Goal: Task Accomplishment & Management: Use online tool/utility

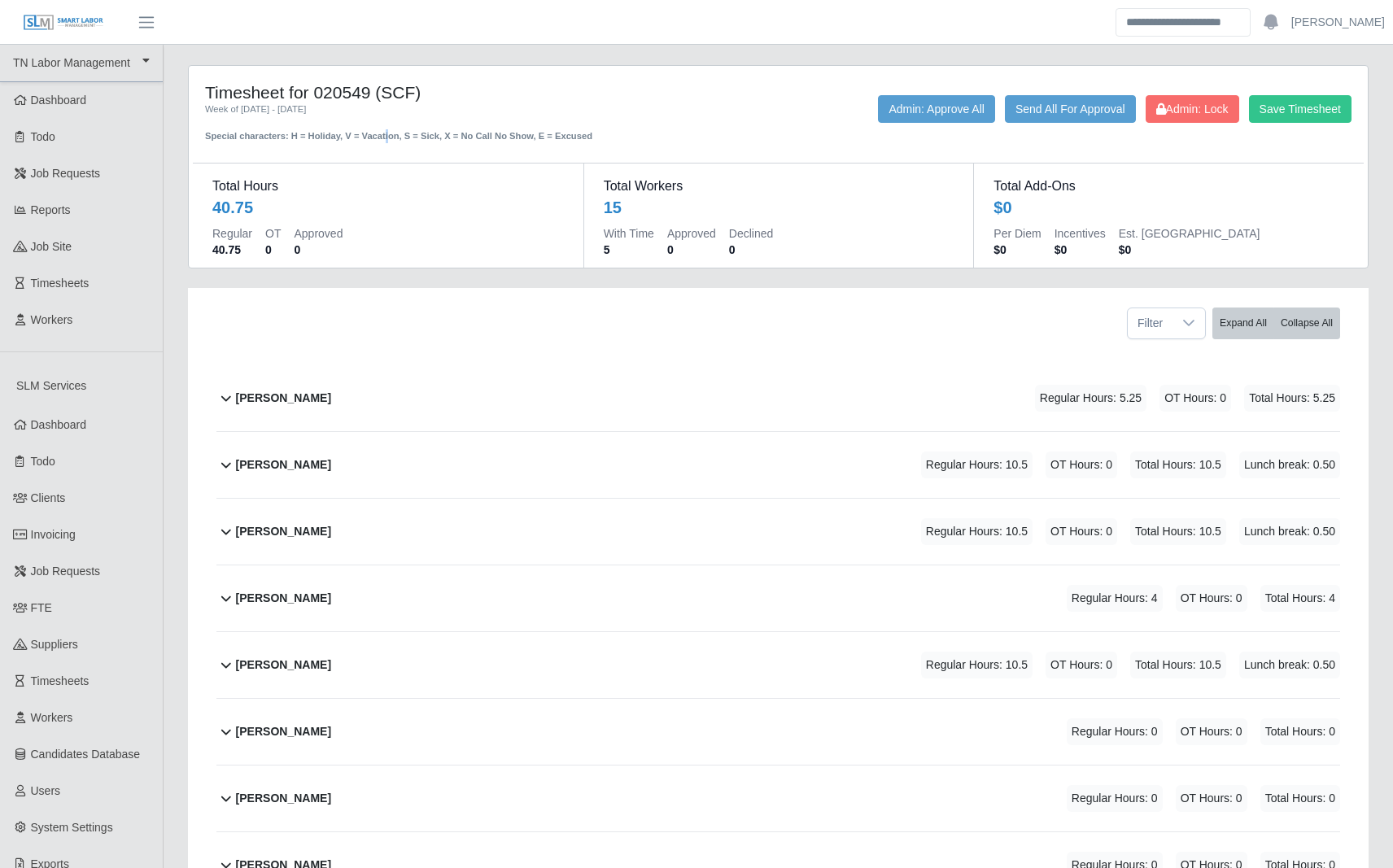
click at [304, 135] on div "Special characters: H = Holiday, V = Vacation, S = Sick, X = No Call No Show, E…" at bounding box center [437, 130] width 463 height 27
copy div "H"
copy div "Special characters: H = Holiday, V = V"
drag, startPoint x: 378, startPoint y: 140, endPoint x: 201, endPoint y: 135, distance: 177.1
click at [201, 135] on div "Timesheet for 020549 (SCF) Week of [DATE] - [DATE] Special characters: H = Holi…" at bounding box center [437, 112] width 488 height 61
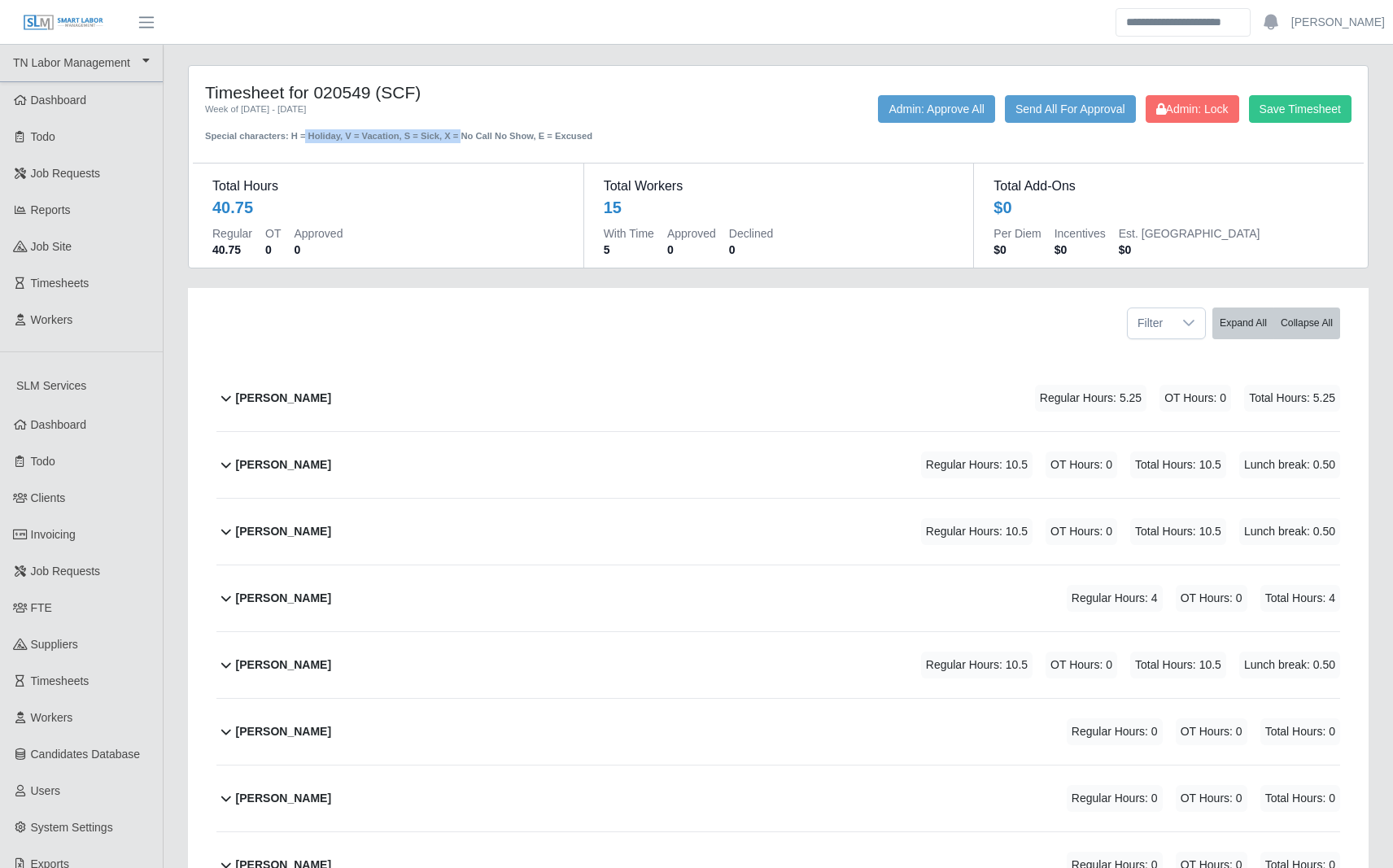
click at [235, 397] on icon at bounding box center [226, 397] width 20 height 20
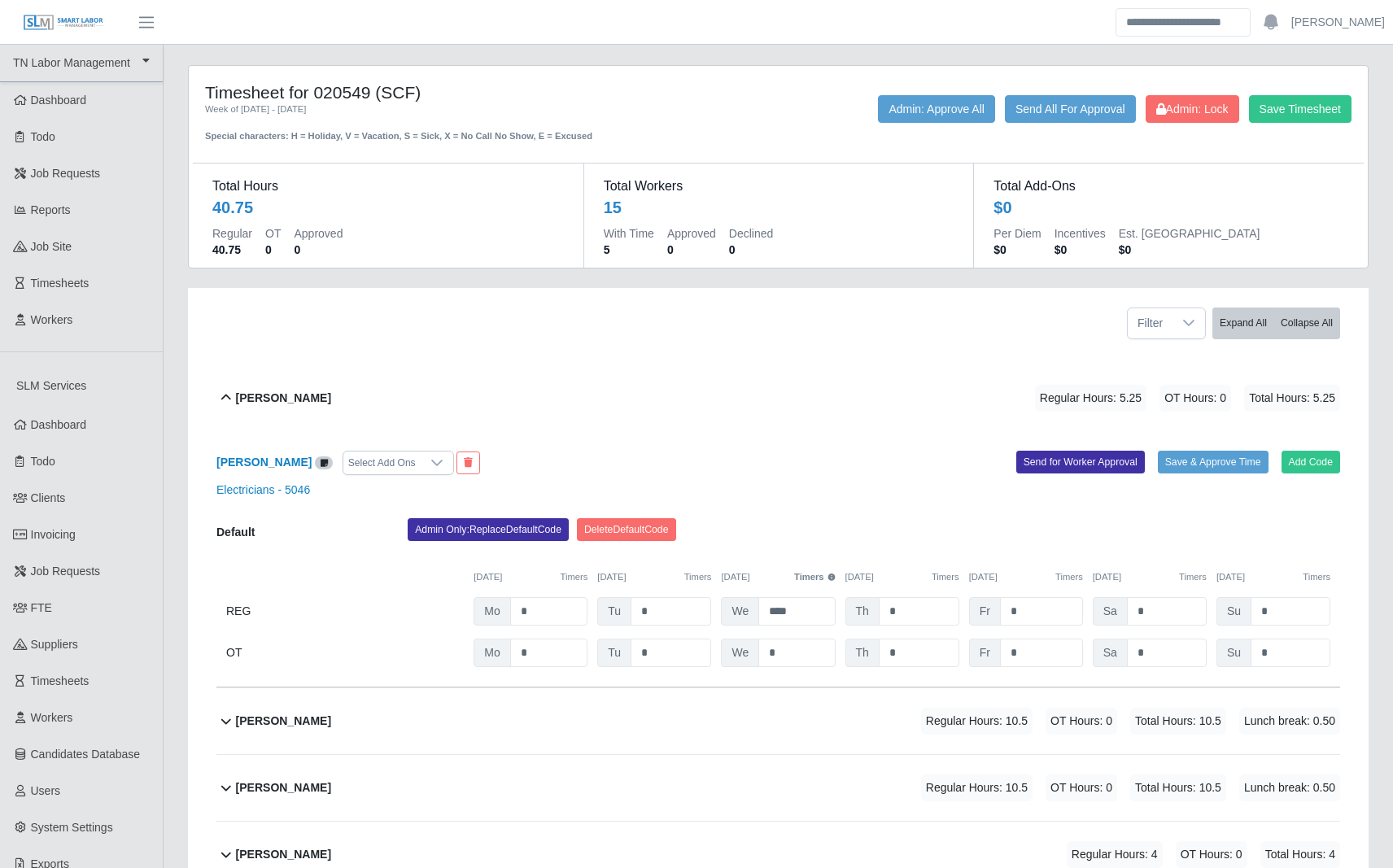
click at [507, 117] on div "Special characters: H = Holiday, V = Vacation, S = Sick, X = No Call No Show, E…" at bounding box center [437, 130] width 463 height 27
click at [421, 470] on div "Select Add Ons" at bounding box center [381, 463] width 78 height 23
click at [539, 377] on div "[PERSON_NAME] Regular Hours: 5.25 OT Hours: 0 Total Hours: 5.25" at bounding box center [788, 398] width 1104 height 66
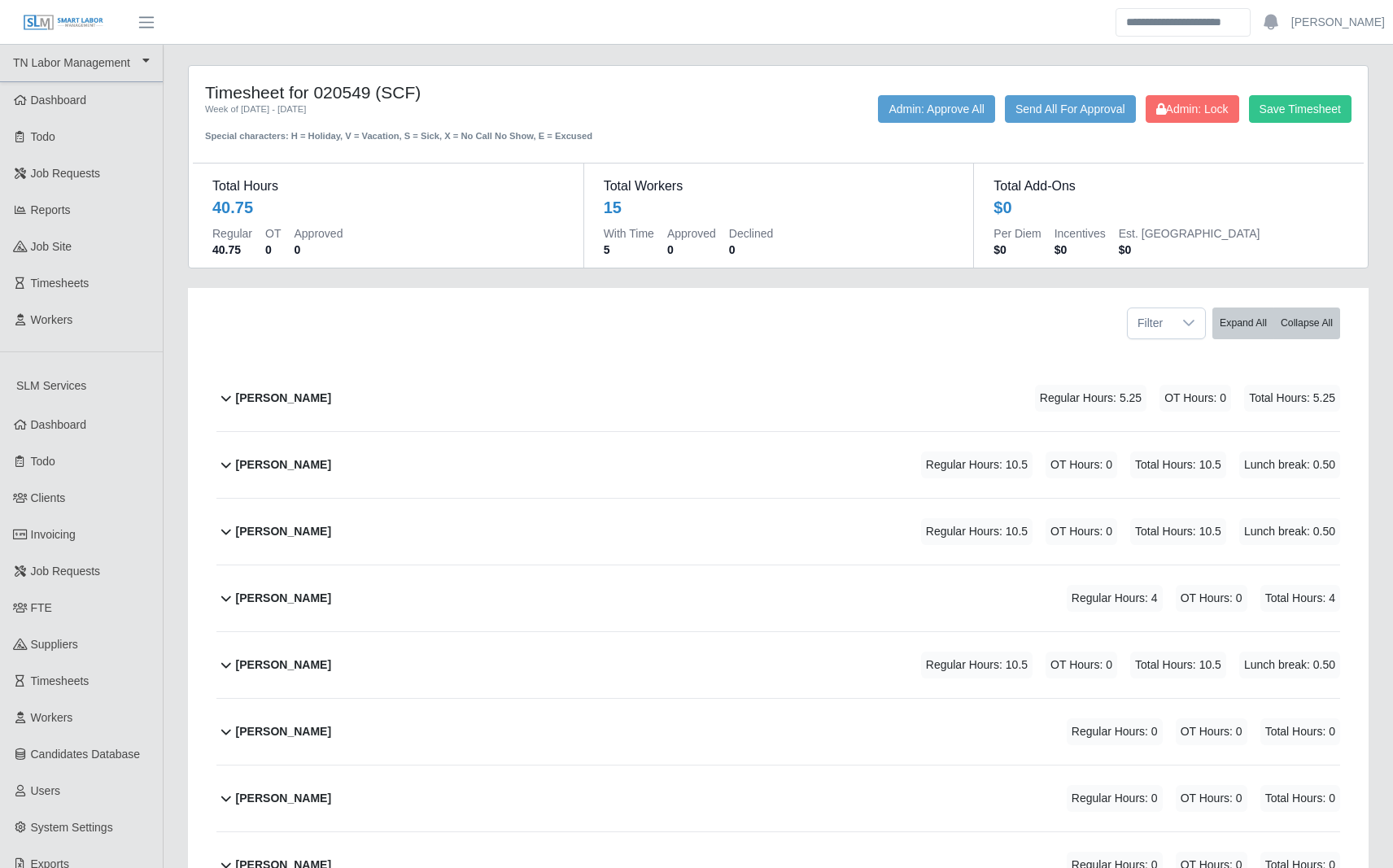
click at [1197, 253] on div "Per Diem $0 Incentives $0 Est. Fringe $0" at bounding box center [1168, 245] width 350 height 39
